Goal: Transaction & Acquisition: Purchase product/service

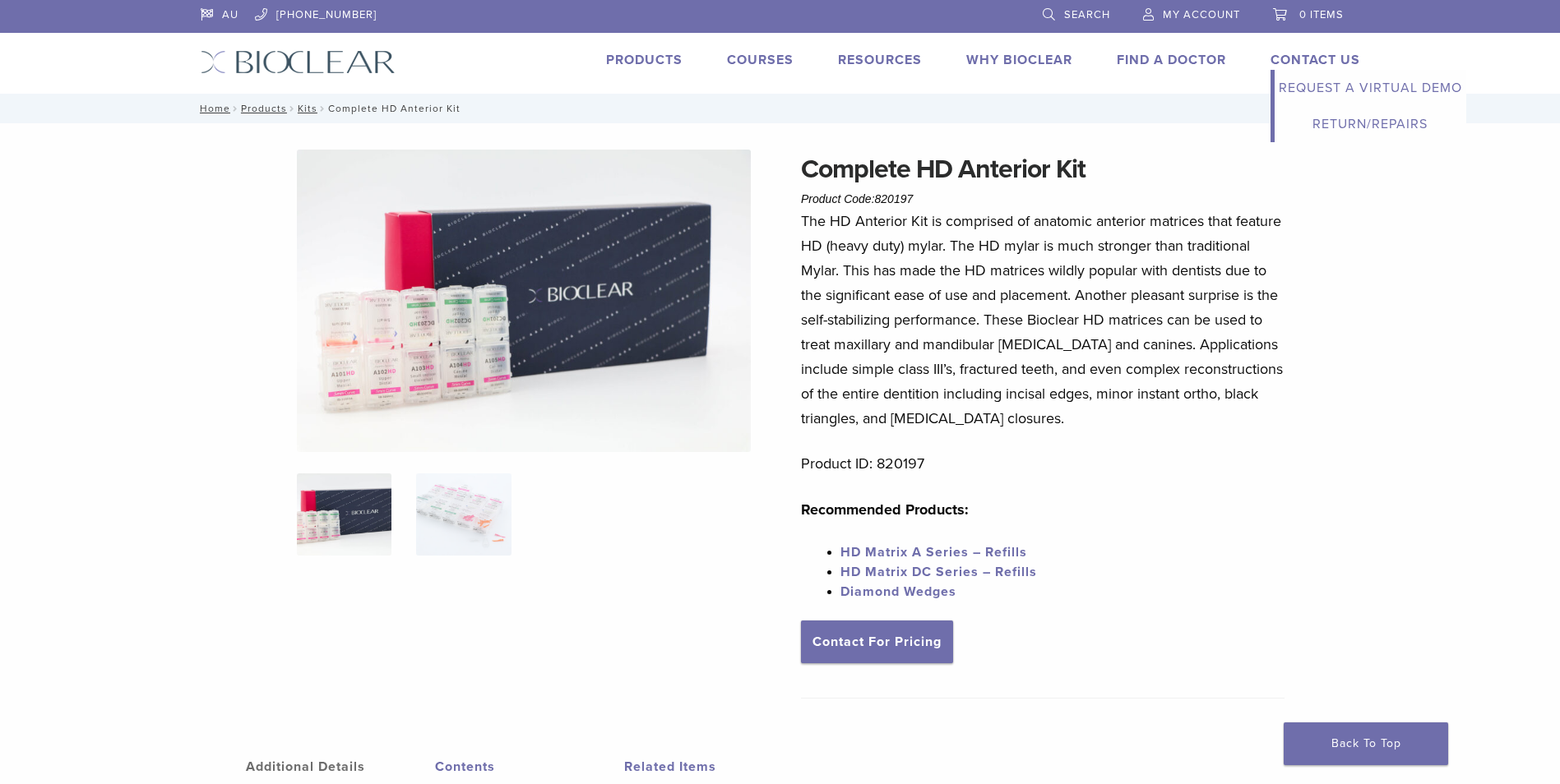
click at [1353, 61] on link "Contact Us" at bounding box center [1315, 60] width 89 height 17
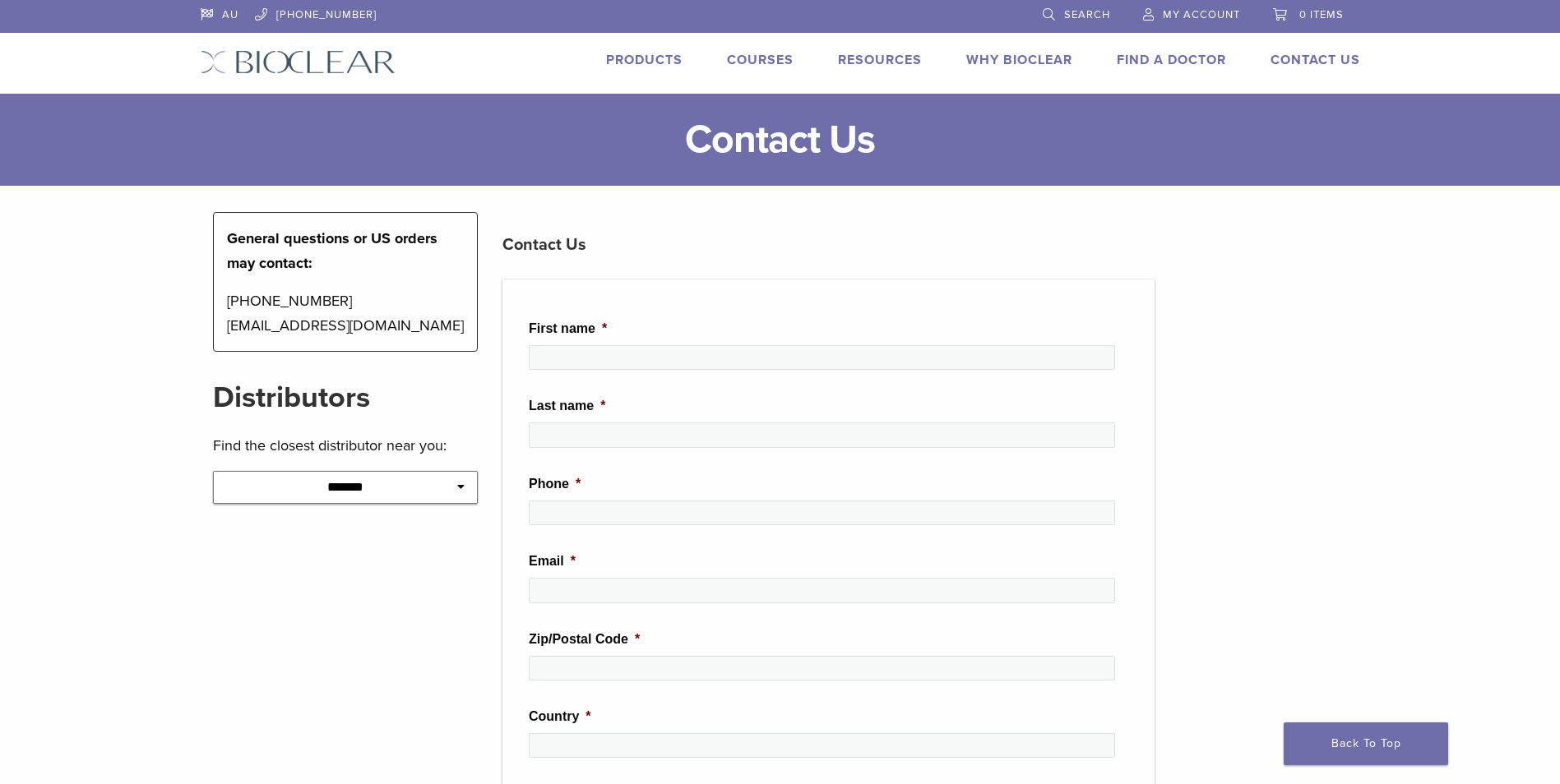
click at [342, 494] on select "**********" at bounding box center [346, 487] width 266 height 33
select select "*********"
click at [213, 471] on select "**********" at bounding box center [346, 487] width 266 height 33
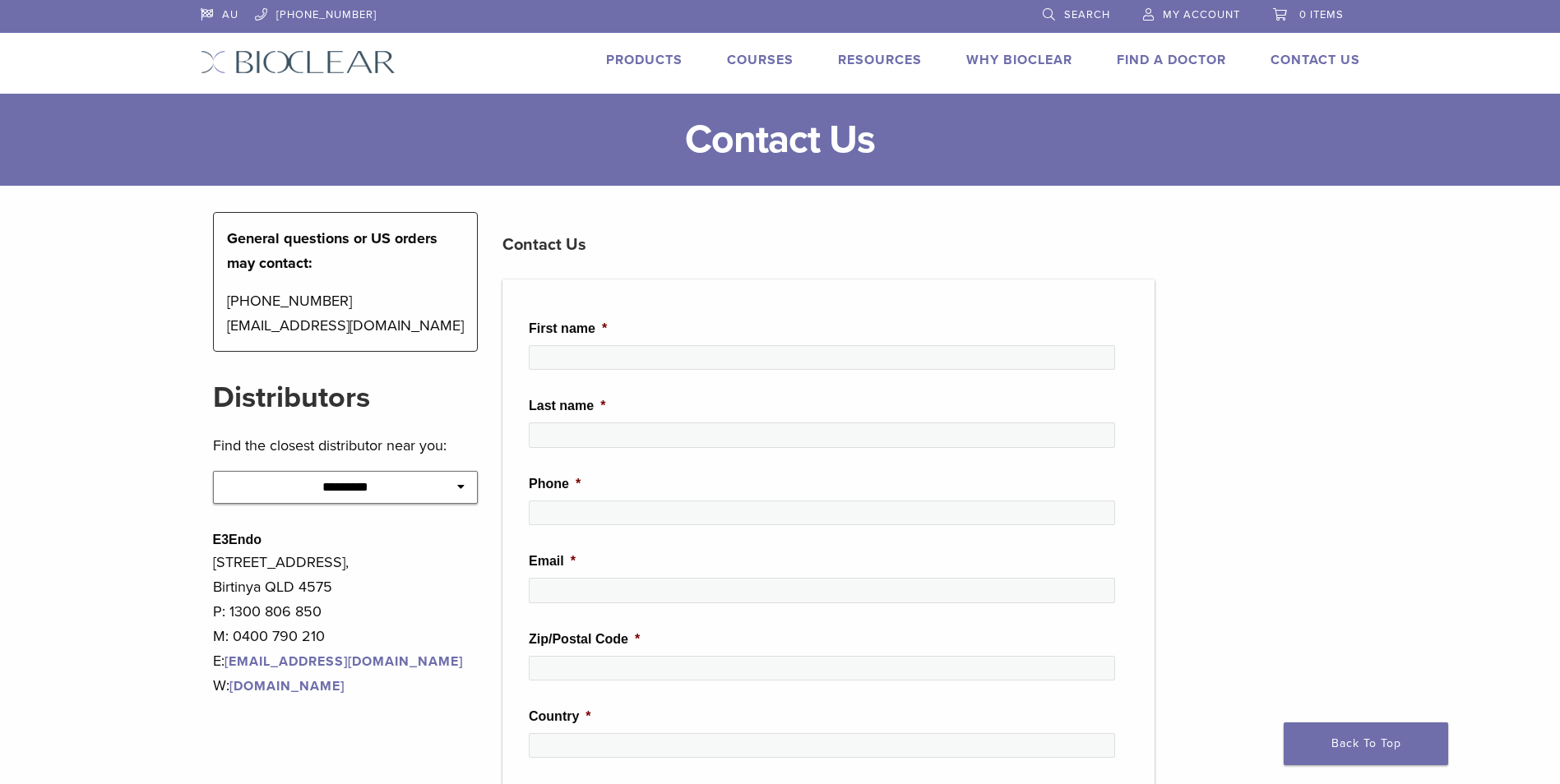
click at [632, 64] on link "Products" at bounding box center [644, 60] width 77 height 17
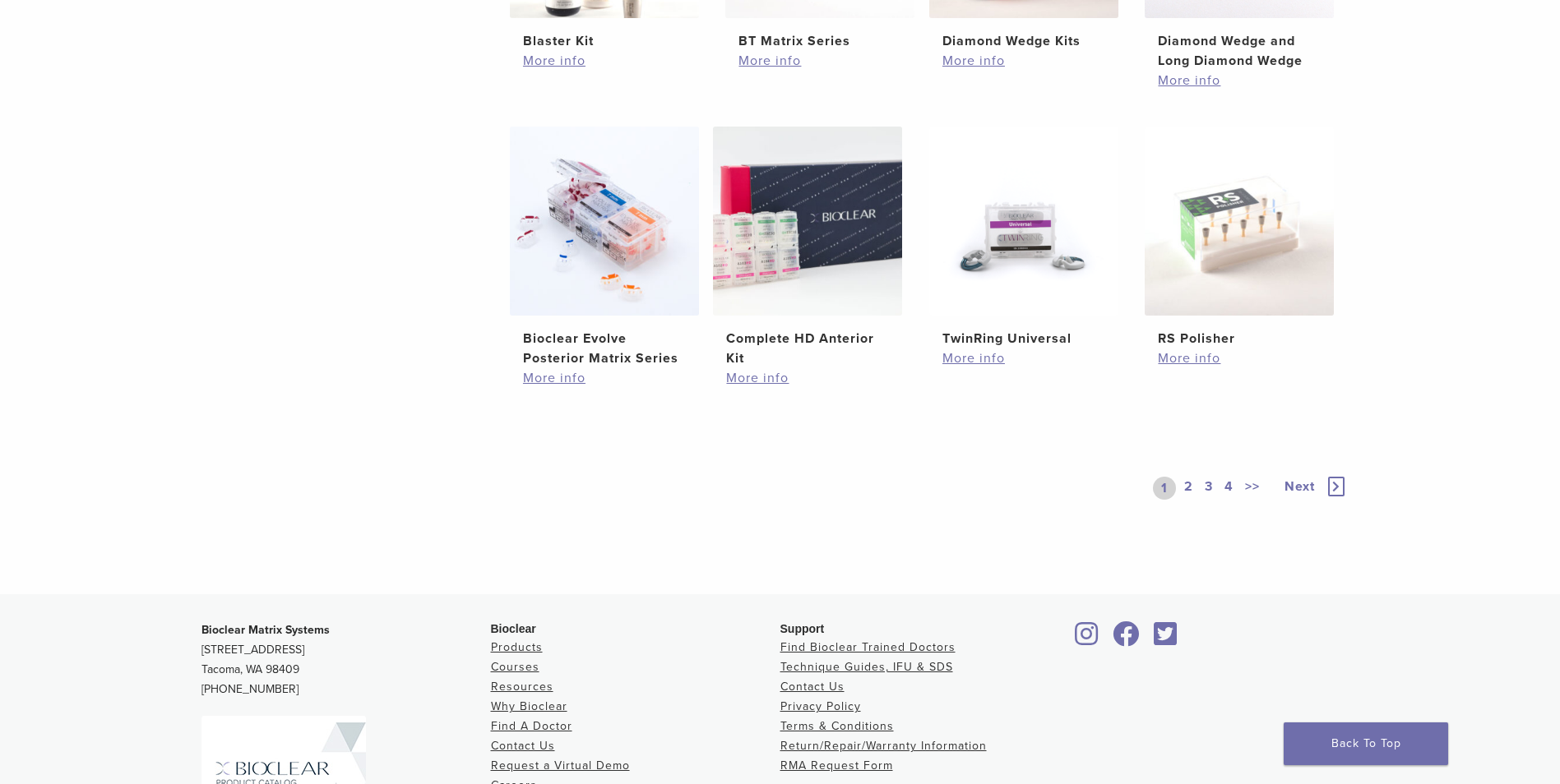
scroll to position [1151, 0]
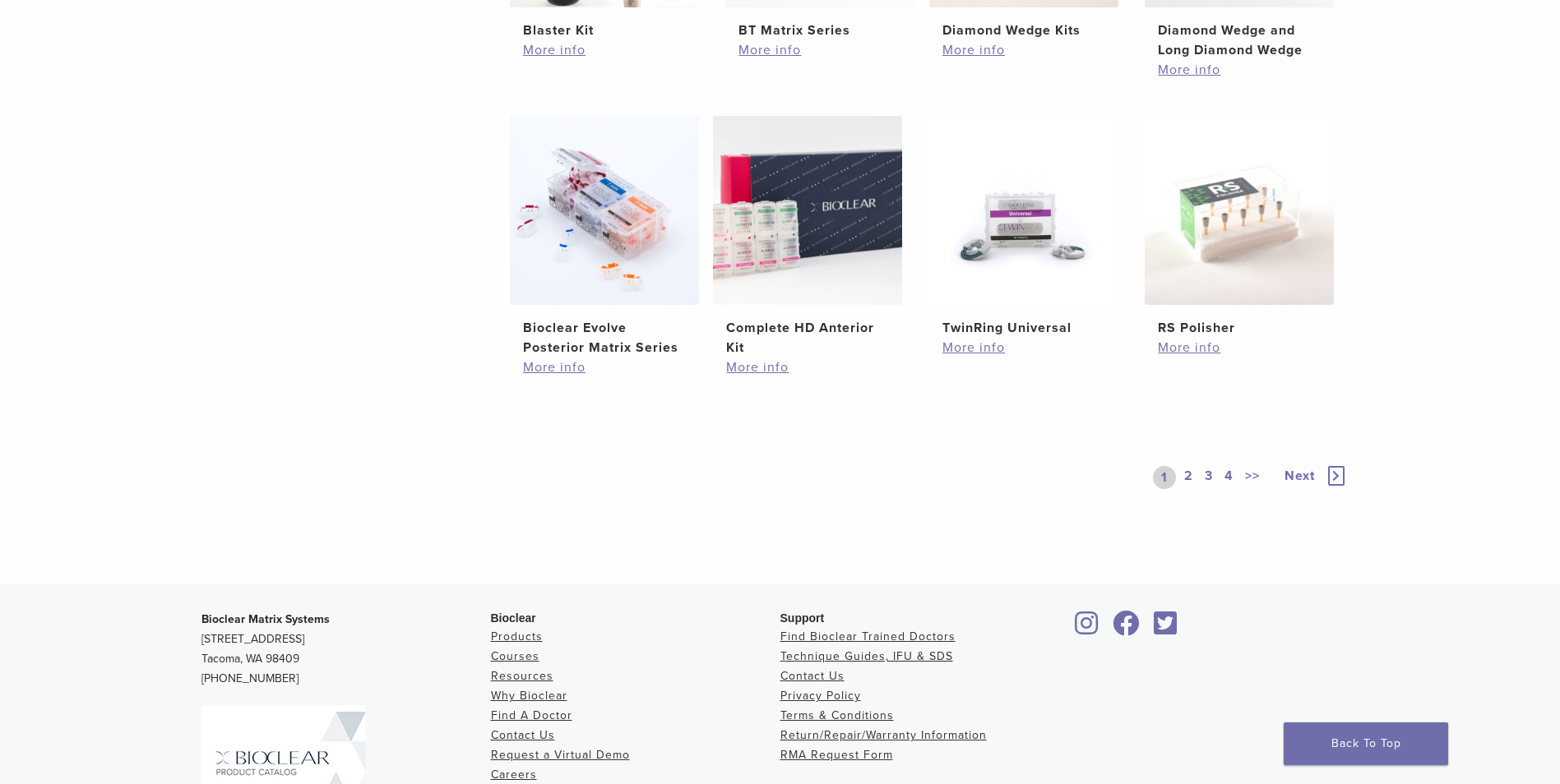
click at [1305, 480] on span "Next" at bounding box center [1299, 476] width 30 height 17
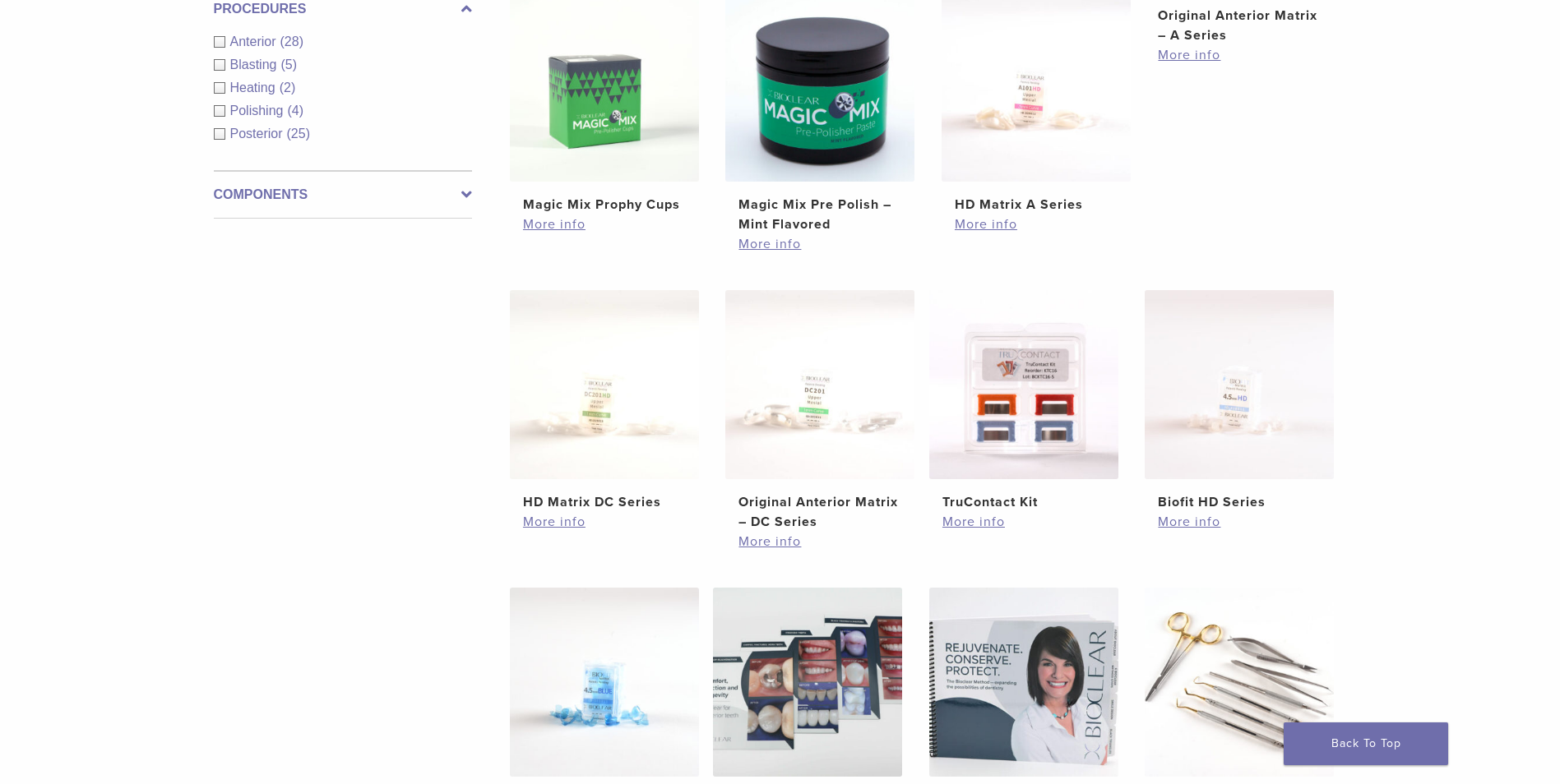
scroll to position [658, 0]
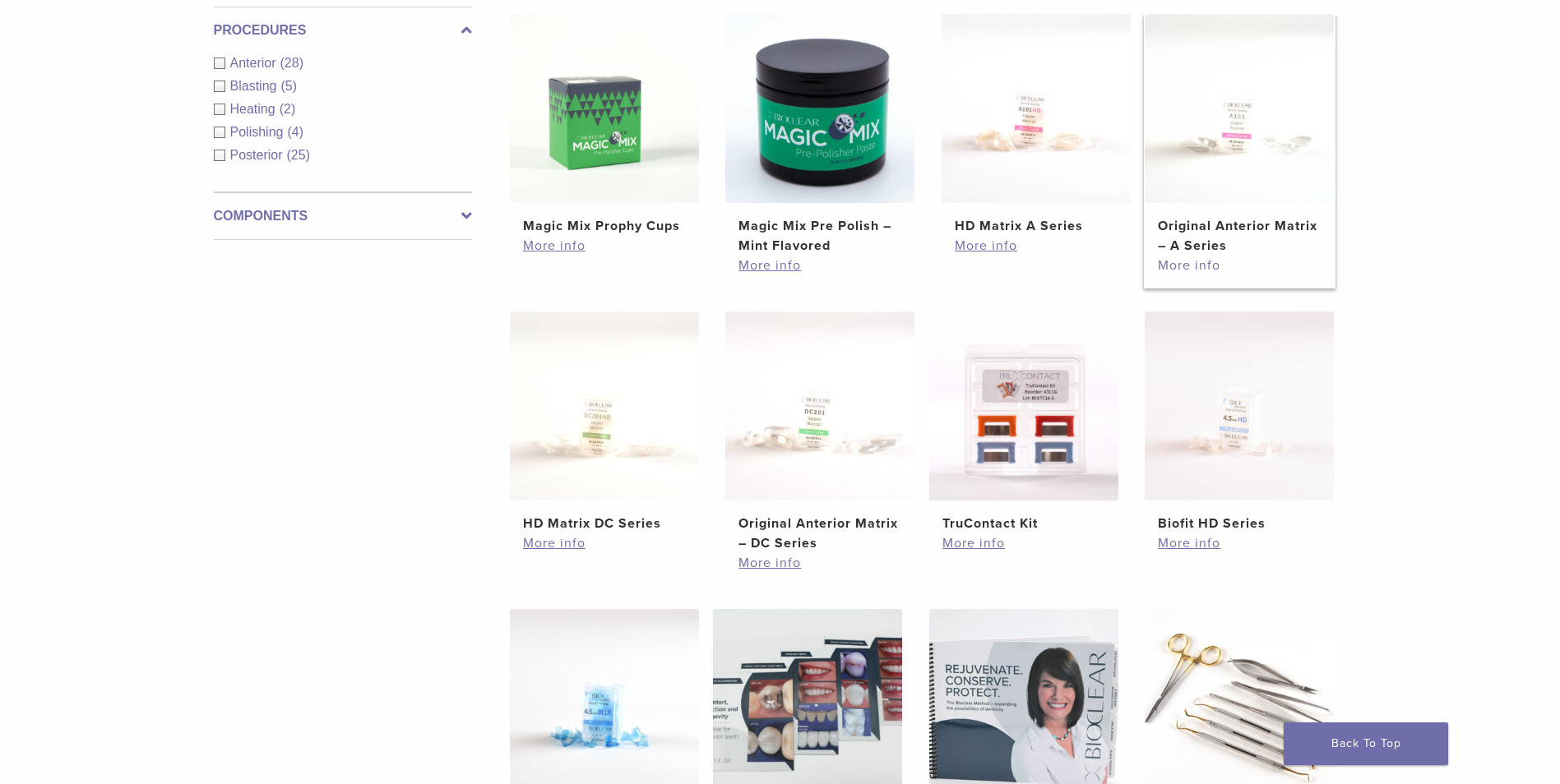
click at [1183, 265] on link "More info" at bounding box center [1239, 265] width 163 height 19
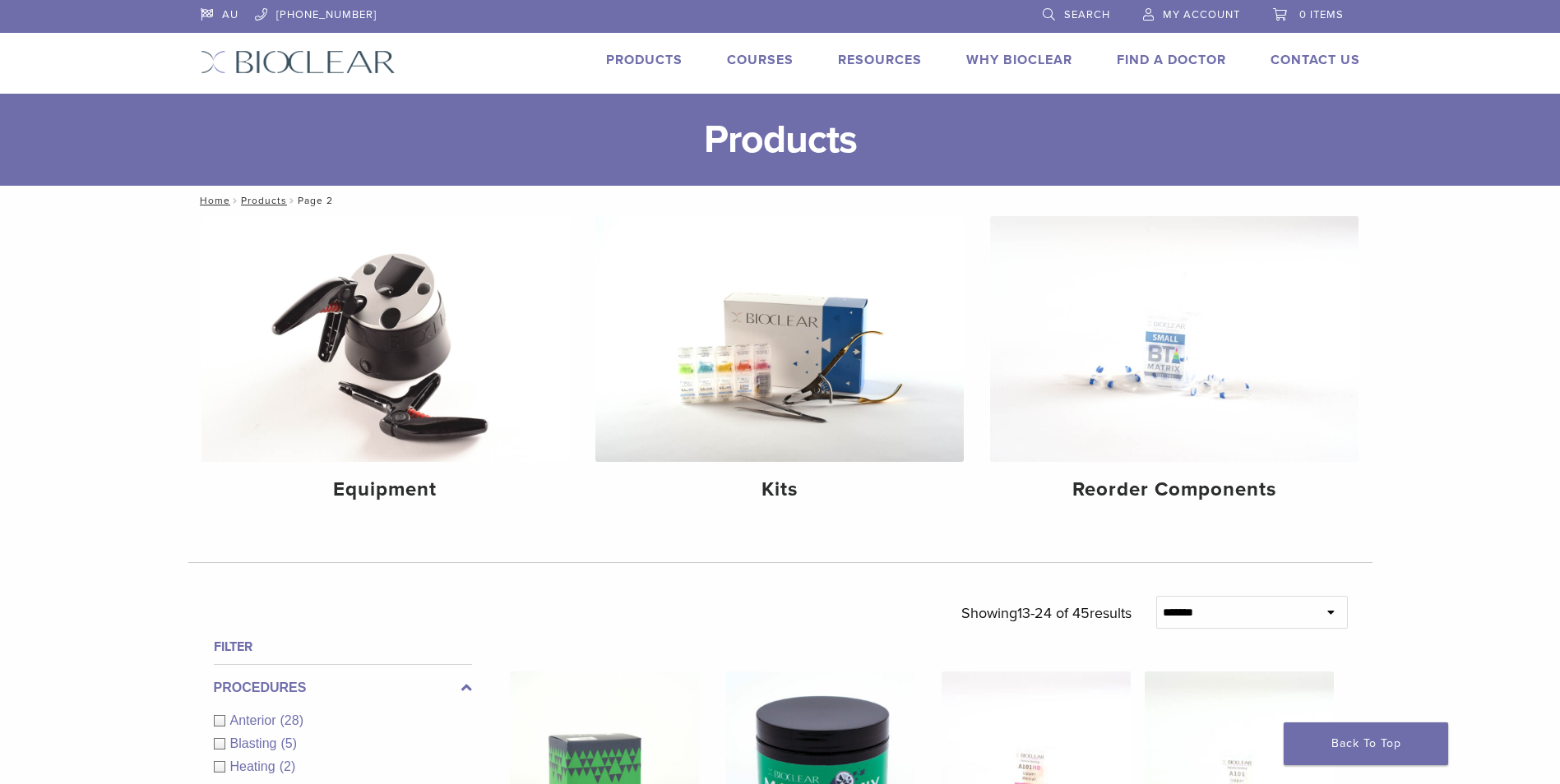
scroll to position [658, 0]
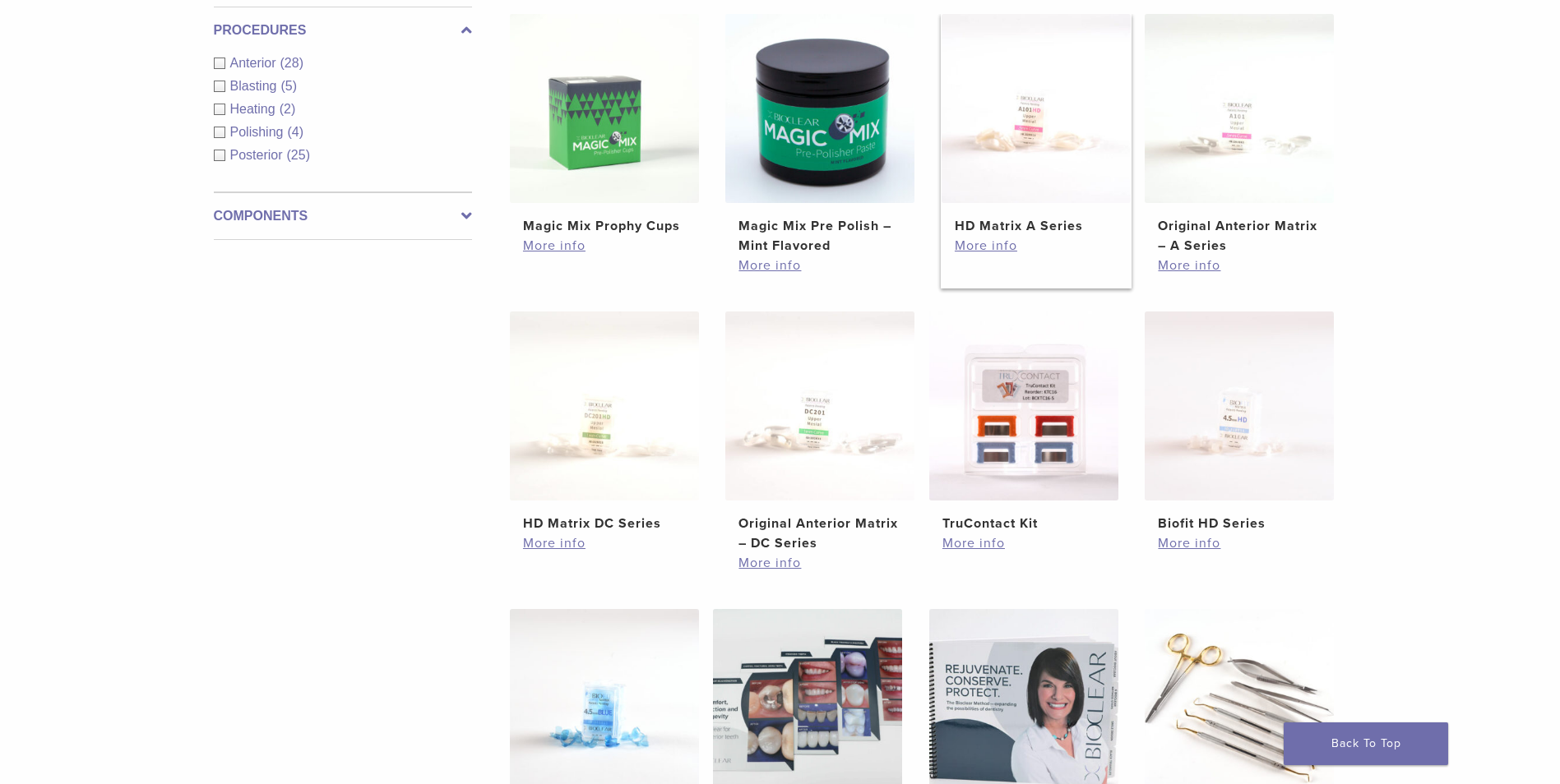
click at [998, 227] on h2 "HD Matrix A Series" at bounding box center [1036, 225] width 163 height 19
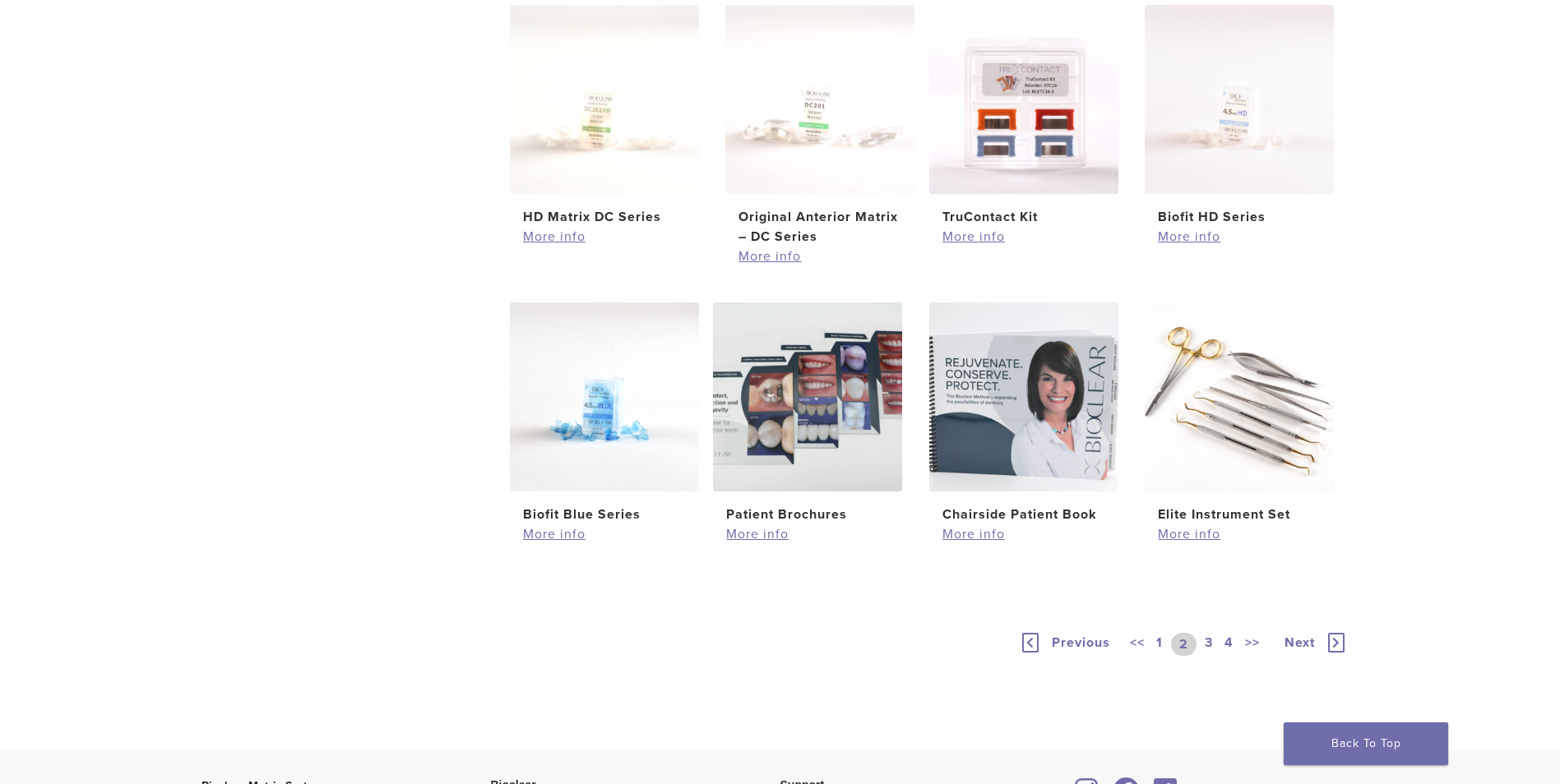
scroll to position [986, 0]
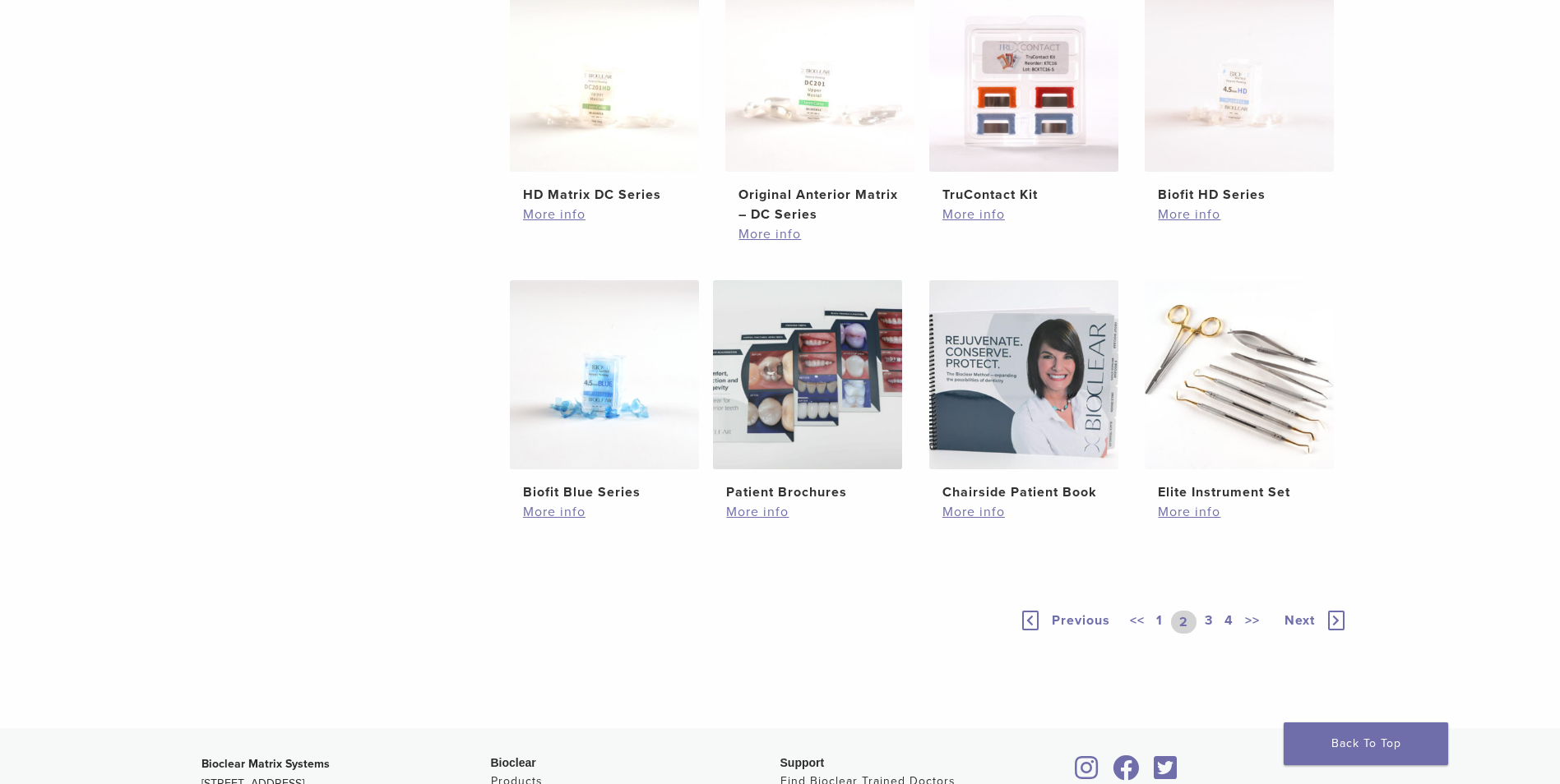
click at [1333, 620] on icon at bounding box center [1337, 620] width 17 height 19
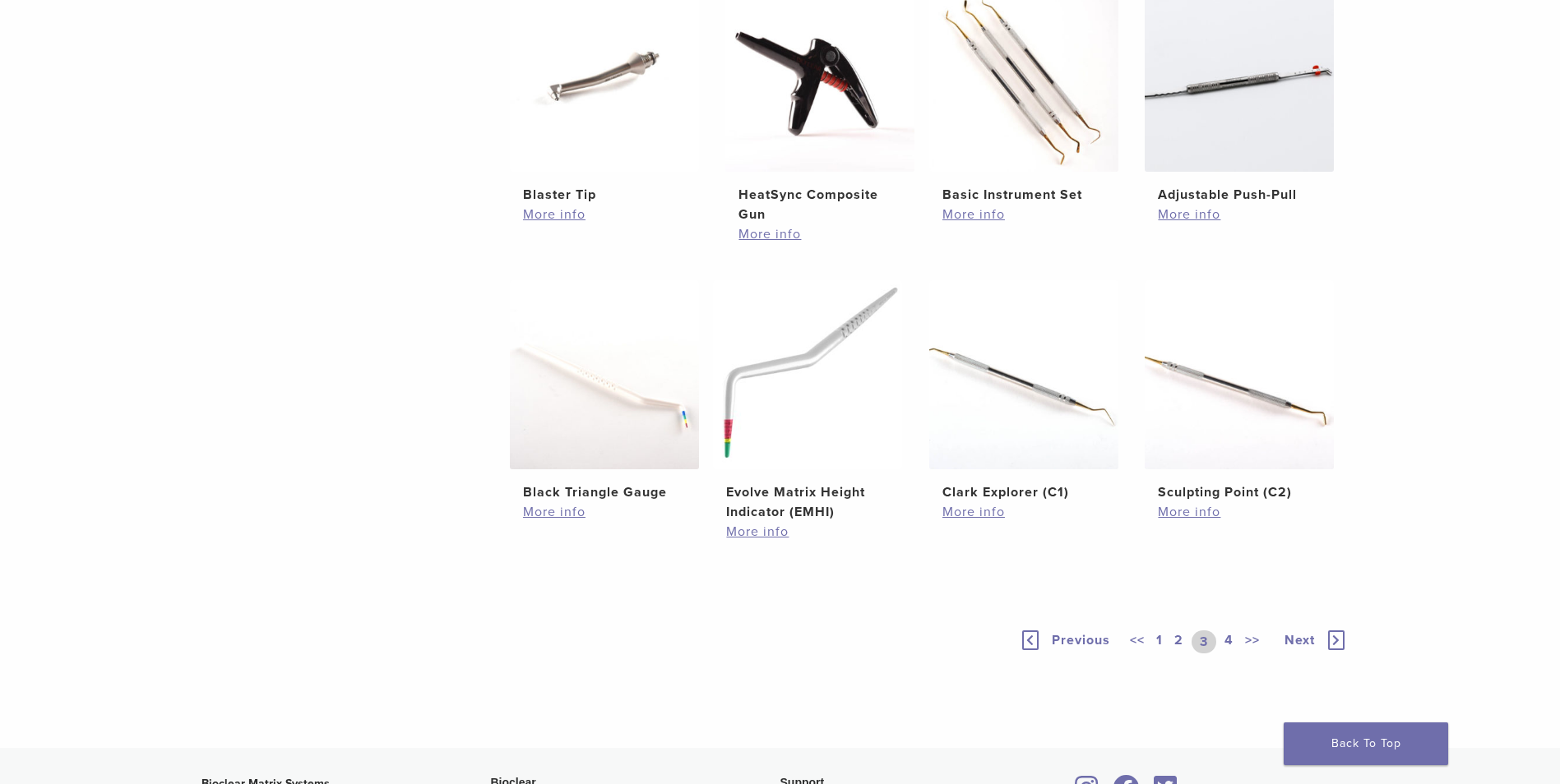
click at [1335, 645] on icon at bounding box center [1337, 640] width 17 height 19
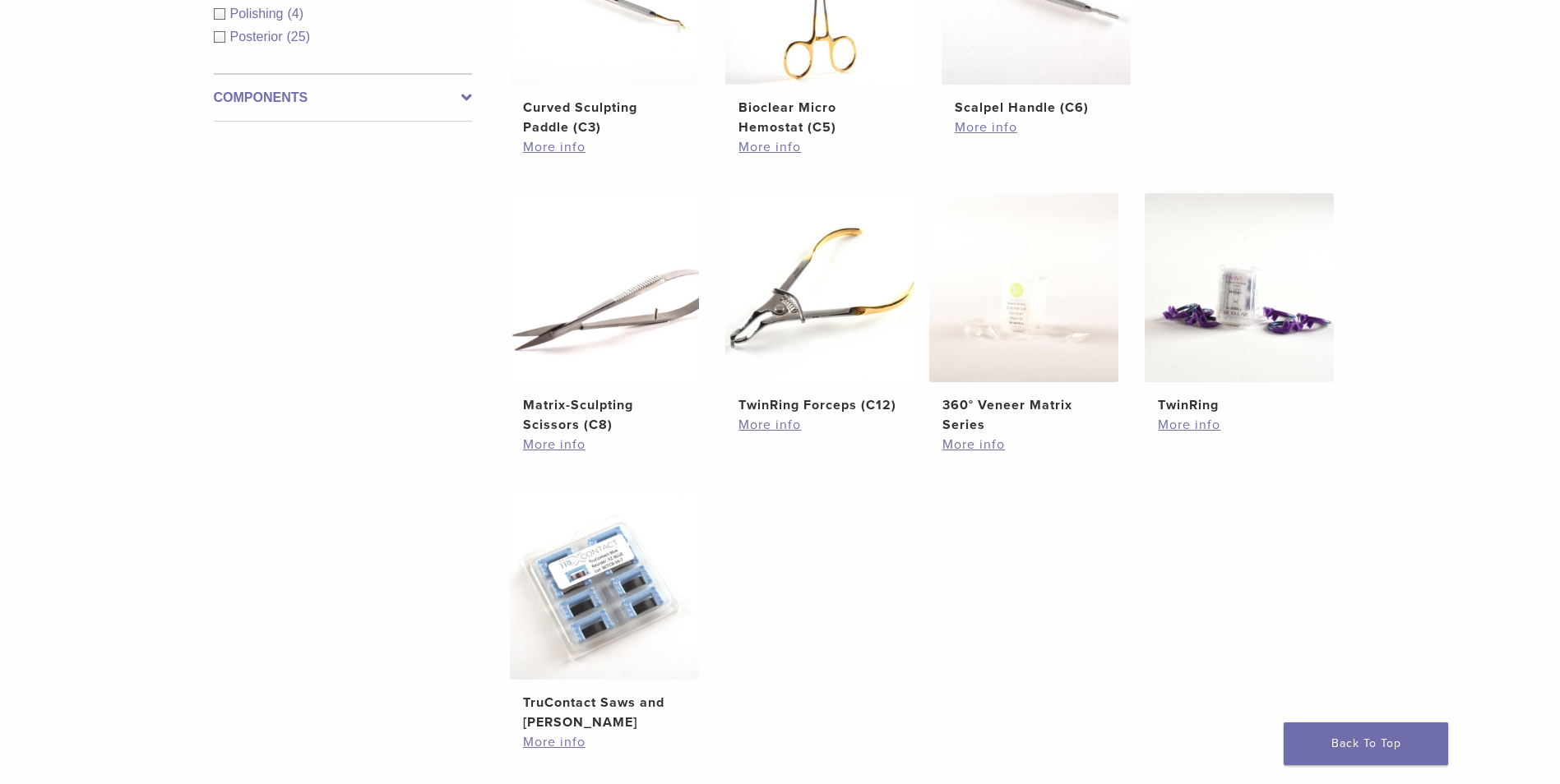
scroll to position [986, 0]
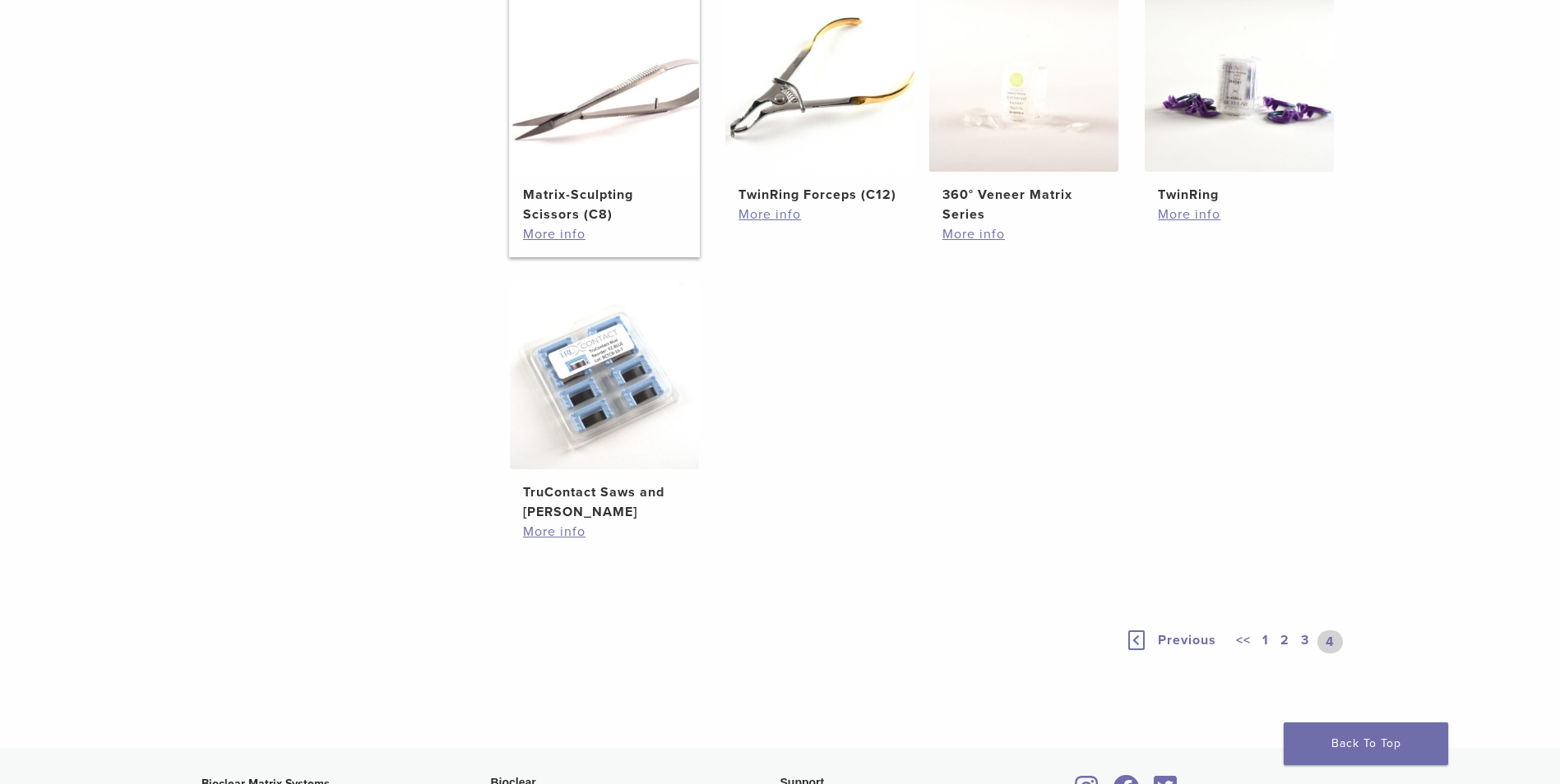
click at [556, 192] on h2 "Matrix-Sculpting Scissors (C8)" at bounding box center [604, 204] width 163 height 40
